Goal: Information Seeking & Learning: Learn about a topic

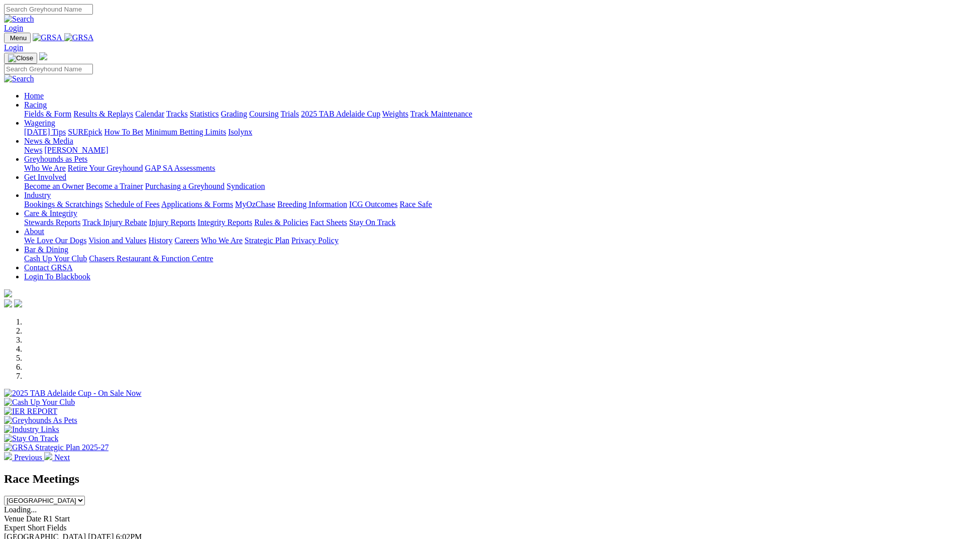
click at [52, 452] on img at bounding box center [48, 456] width 8 height 8
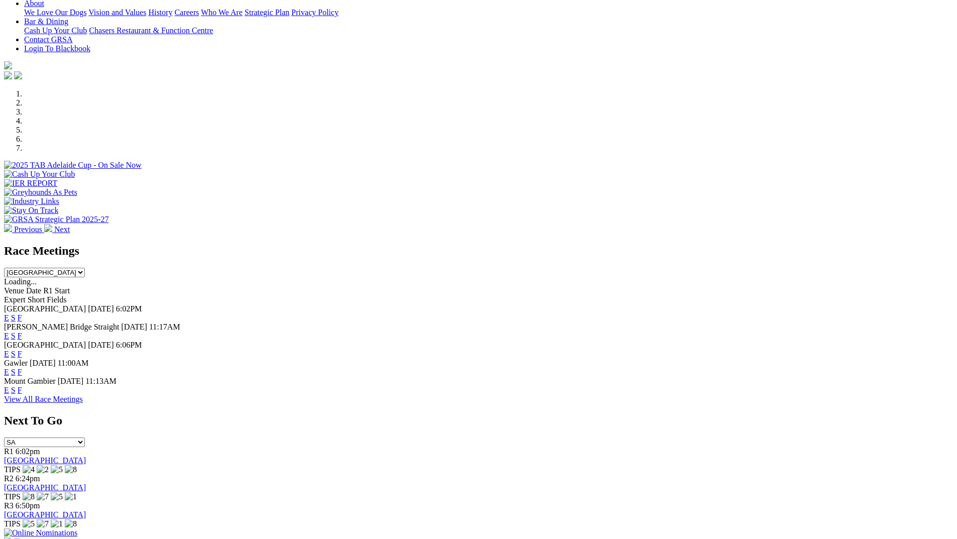
scroll to position [352, 0]
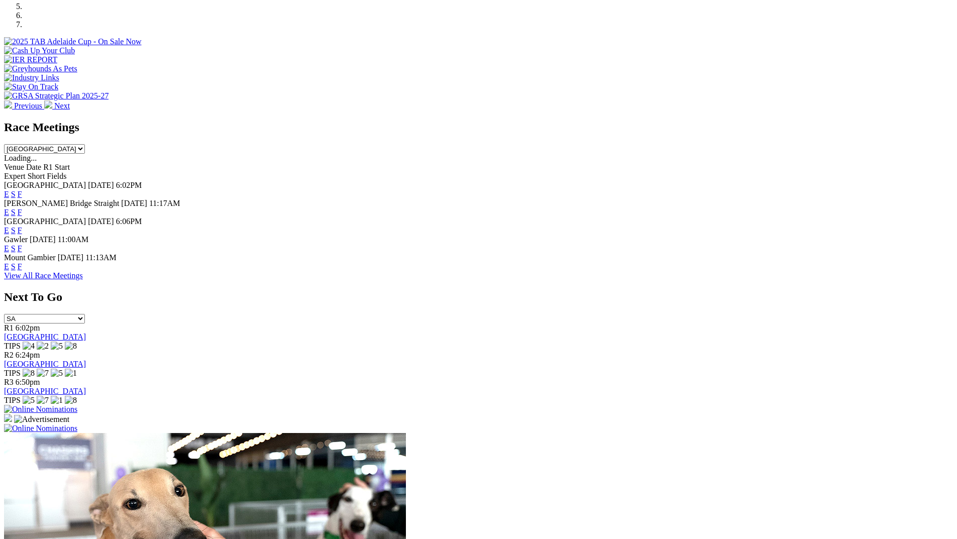
click at [83, 280] on link "View All Race Meetings" at bounding box center [43, 275] width 79 height 9
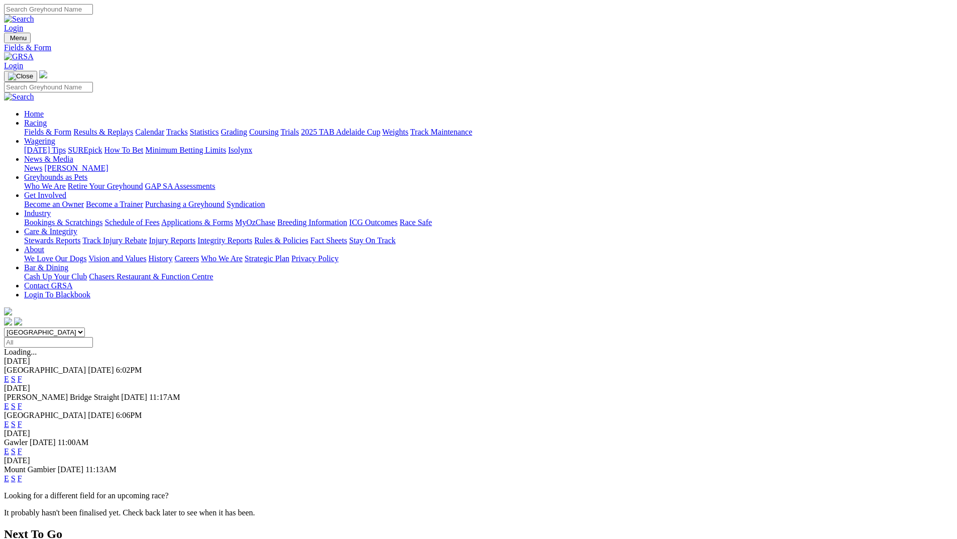
click at [93, 337] on input "Select date" at bounding box center [48, 342] width 89 height 11
type input "Thursday, 18 Sep 2025"
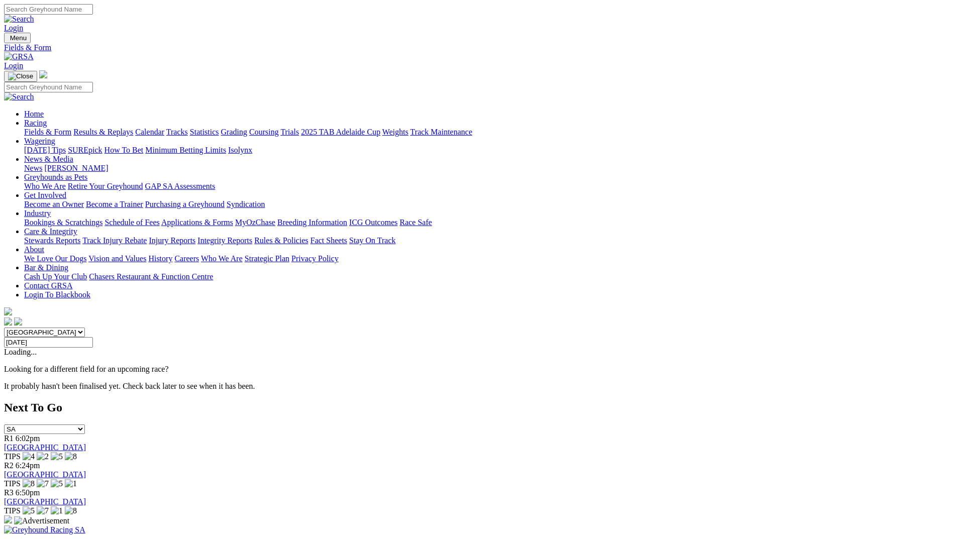
click at [164, 128] on link "Calendar" at bounding box center [149, 132] width 29 height 9
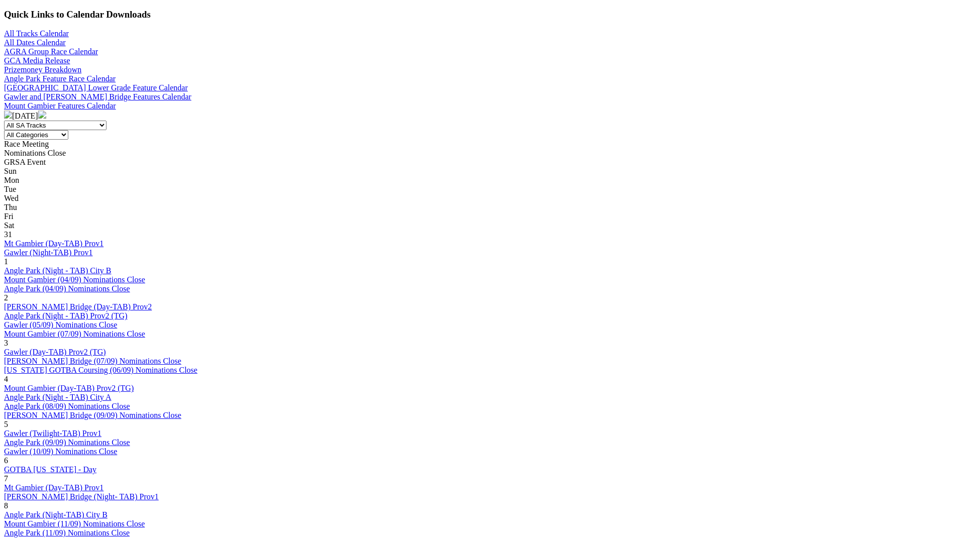
scroll to position [352, 0]
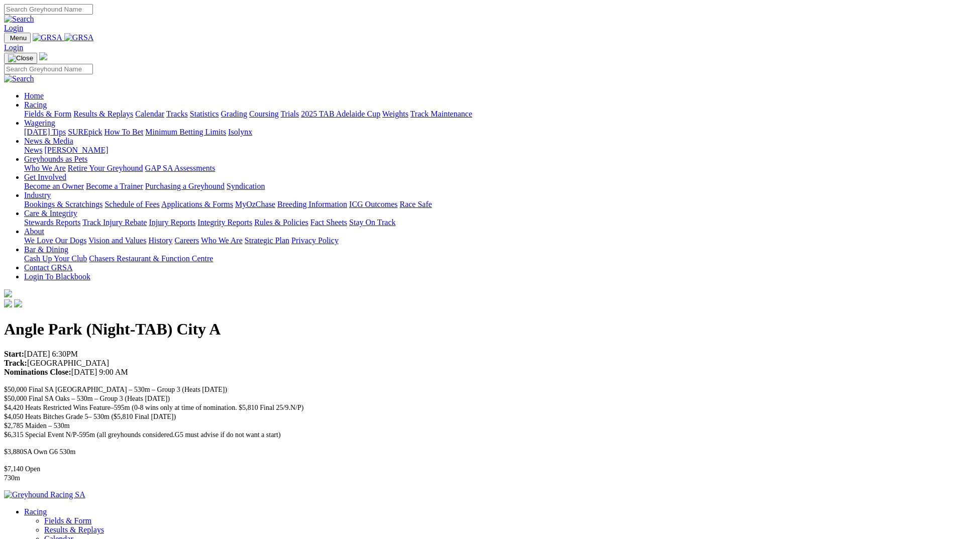
drag, startPoint x: 307, startPoint y: 179, endPoint x: 130, endPoint y: 158, distance: 179.0
click at [47, 100] on link "Racing" at bounding box center [35, 104] width 23 height 9
click at [164, 109] on link "Calendar" at bounding box center [149, 113] width 29 height 9
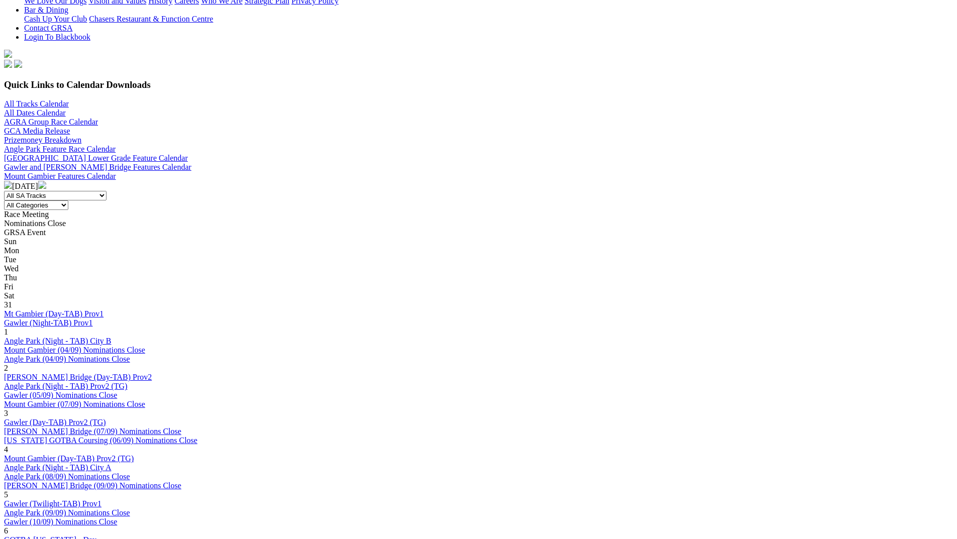
scroll to position [352, 0]
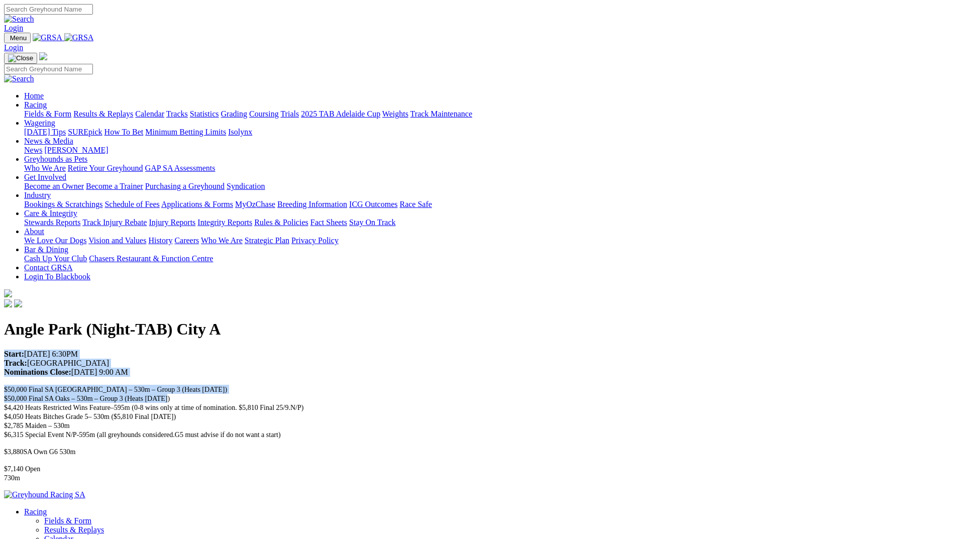
drag, startPoint x: 310, startPoint y: 176, endPoint x: 129, endPoint y: 125, distance: 187.9
